Goal: Navigation & Orientation: Find specific page/section

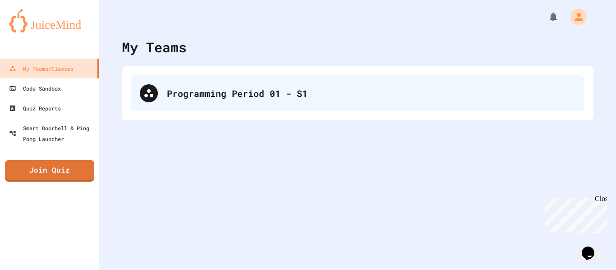
click at [180, 98] on div "Programming Period 01 - S1" at bounding box center [371, 94] width 409 height 14
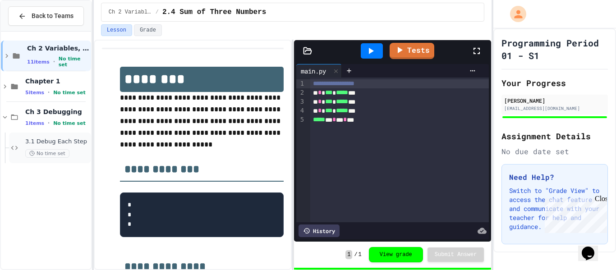
click at [65, 141] on span "3.1 Debug Each Step" at bounding box center [57, 142] width 64 height 8
